Goal: Check status: Check status

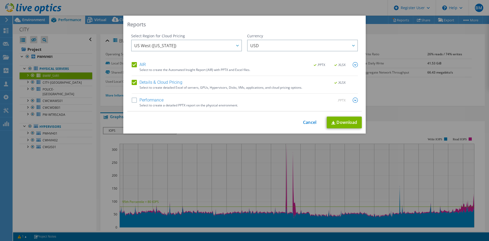
select select "USD"
drag, startPoint x: 309, startPoint y: 118, endPoint x: 307, endPoint y: 124, distance: 6.2
click at [309, 120] on div "This process may take a while, please wait... Cancel Download" at bounding box center [244, 123] width 235 height 12
click at [307, 124] on link "Cancel" at bounding box center [309, 122] width 13 height 5
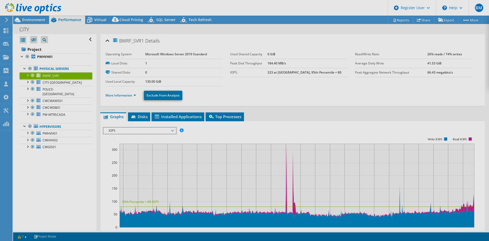
click at [323, 18] on div at bounding box center [244, 120] width 489 height 241
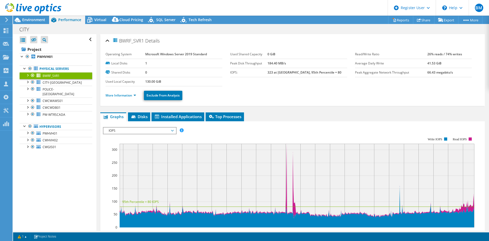
click at [286, 14] on header "BM Dell User [PERSON_NAME] [EMAIL_ADDRESS][PERSON_NAME][DOMAIN_NAME] Dell My Pr…" at bounding box center [244, 8] width 489 height 16
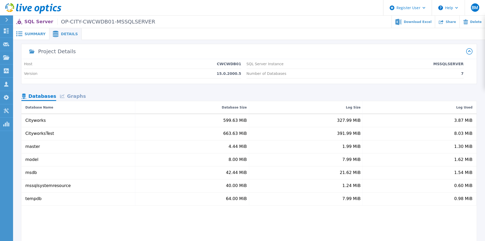
click at [330, 1] on header "Register User Help BM Dell User [PERSON_NAME] [PERSON_NAME][EMAIL_ADDRESS][PERS…" at bounding box center [242, 8] width 485 height 16
drag, startPoint x: 46, startPoint y: 218, endPoint x: 56, endPoint y: 212, distance: 11.9
click at [47, 218] on div "Cityworks 599.63 MiB 327.99 MiB 3.87 MiB CityworksTest 663.63 MiB 391.99 MiB 8.…" at bounding box center [248, 188] width 455 height 149
